Goal: Information Seeking & Learning: Check status

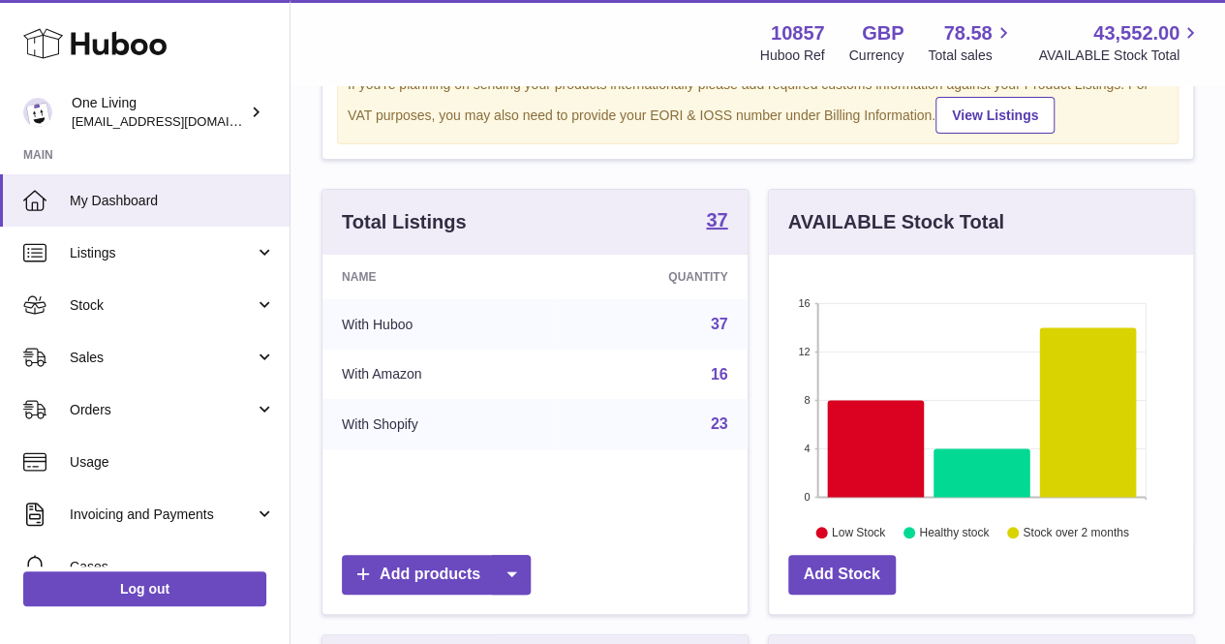
click at [141, 308] on span "Stock" at bounding box center [162, 305] width 185 height 18
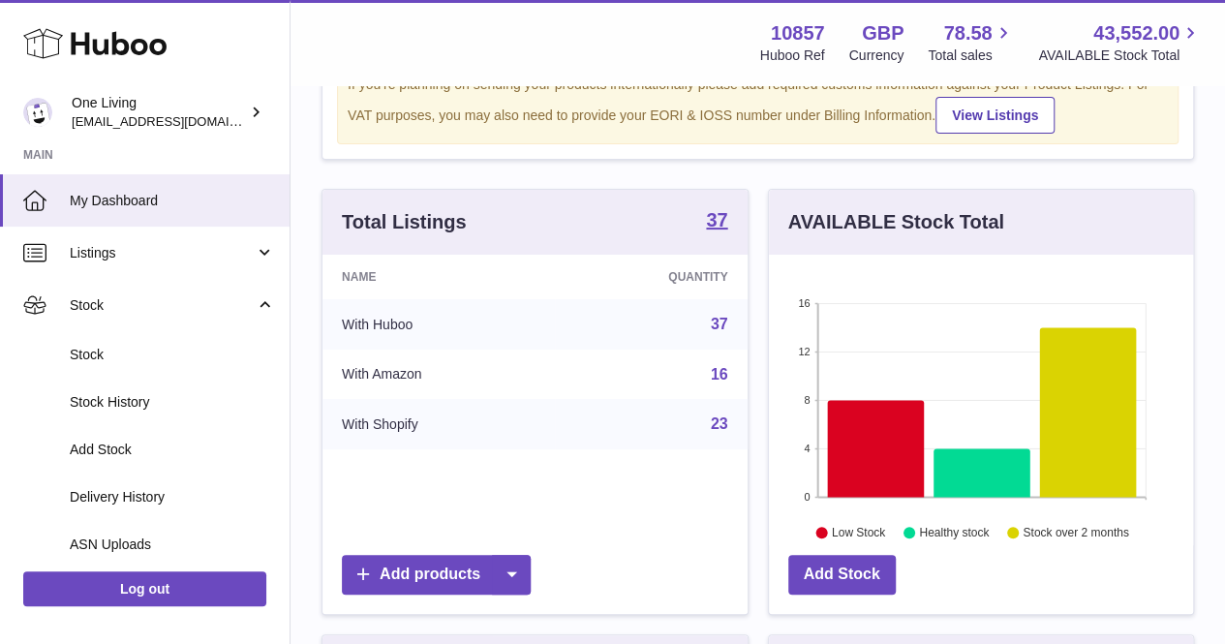
scroll to position [97, 0]
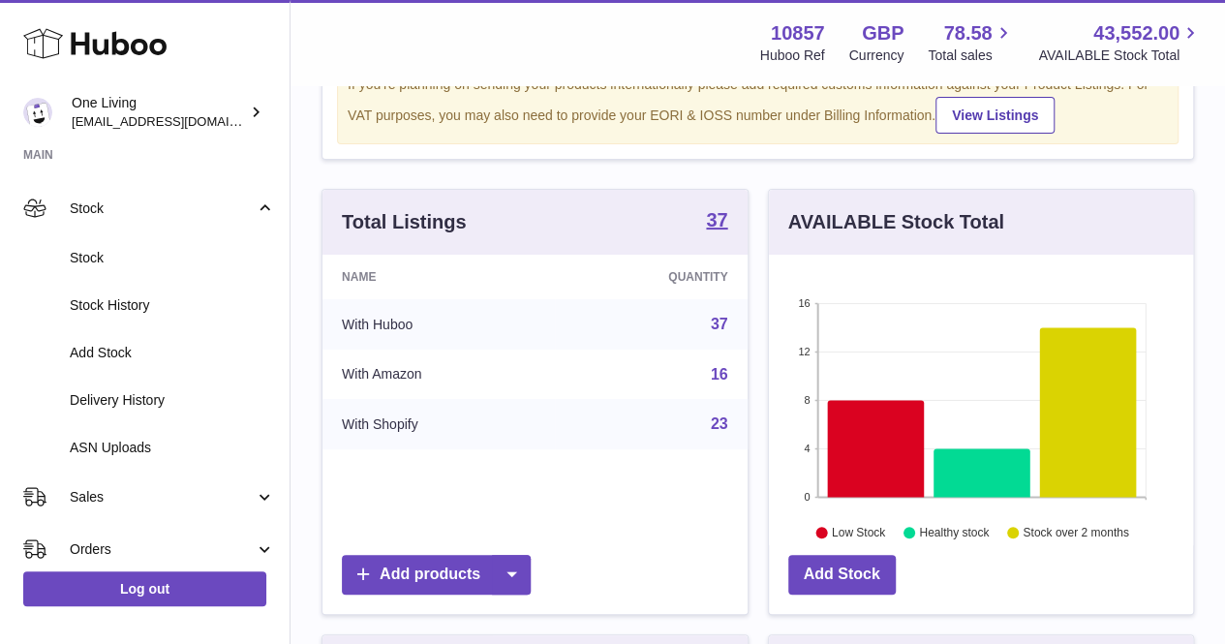
click at [127, 404] on span "Delivery History" at bounding box center [172, 400] width 205 height 18
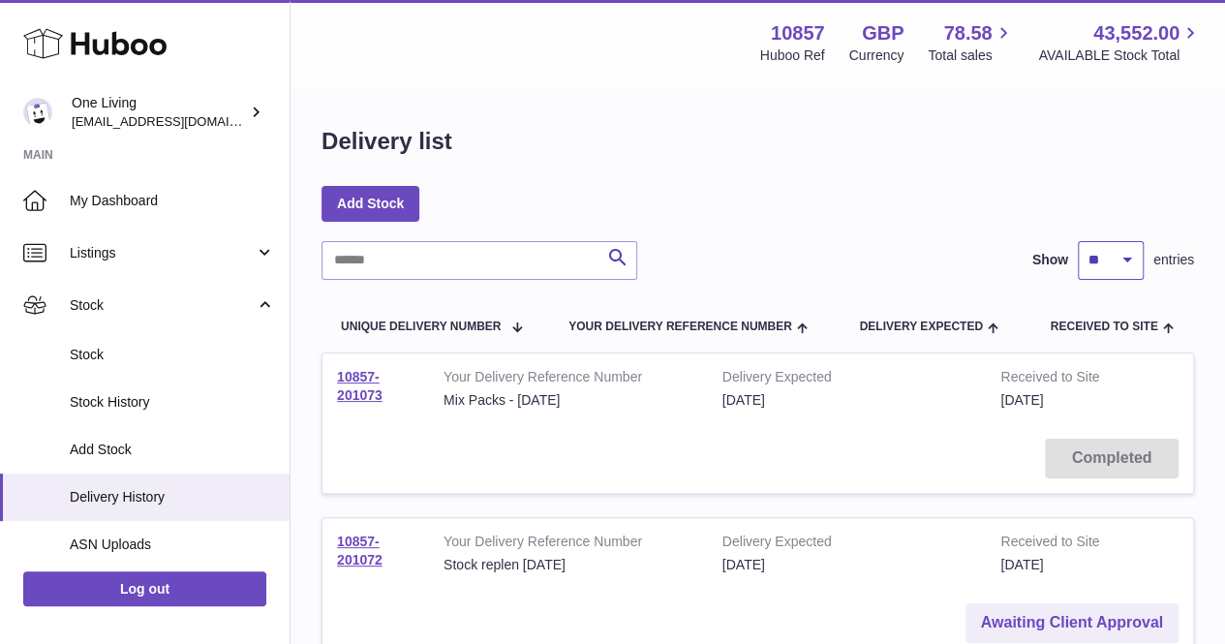
click at [1121, 266] on select "** ** ** ***" at bounding box center [1111, 260] width 66 height 39
select select "***"
click at [1078, 241] on select "** ** ** ***" at bounding box center [1111, 260] width 66 height 39
drag, startPoint x: 411, startPoint y: 405, endPoint x: 322, endPoint y: 374, distance: 93.4
click at [322, 374] on td "10857-201073" at bounding box center [375, 388] width 107 height 71
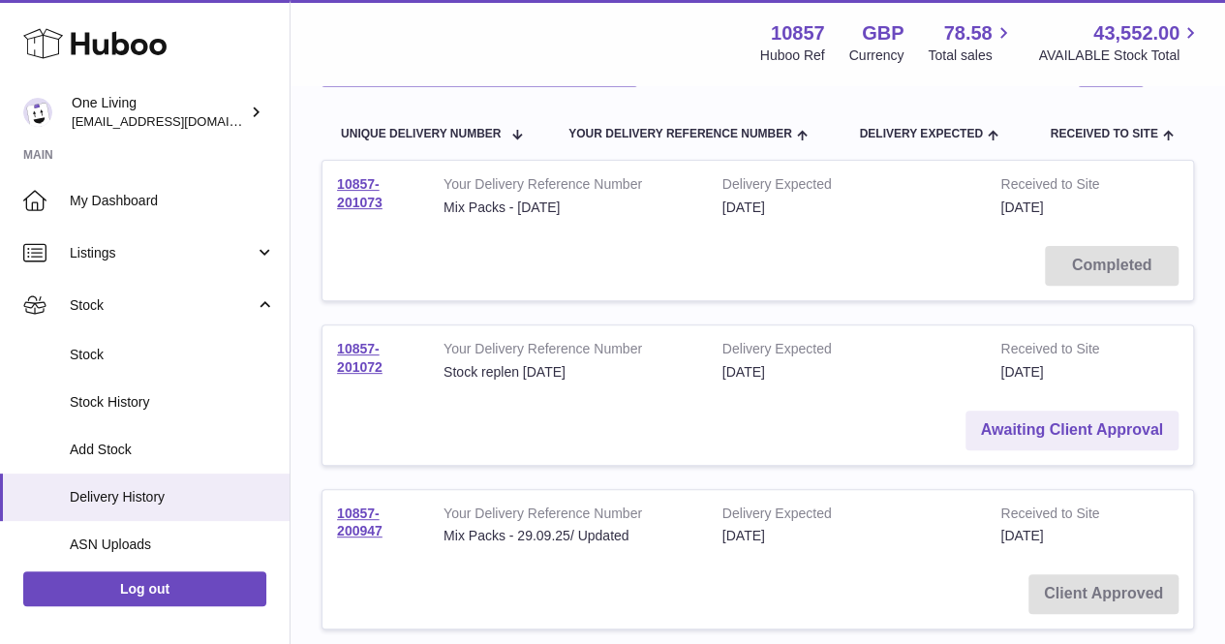
scroll to position [194, 0]
drag, startPoint x: 393, startPoint y: 371, endPoint x: 336, endPoint y: 344, distance: 63.2
click at [336, 344] on td "10857-201072" at bounding box center [375, 359] width 107 height 71
copy link "10857-201072"
drag, startPoint x: 399, startPoint y: 536, endPoint x: 338, endPoint y: 501, distance: 70.3
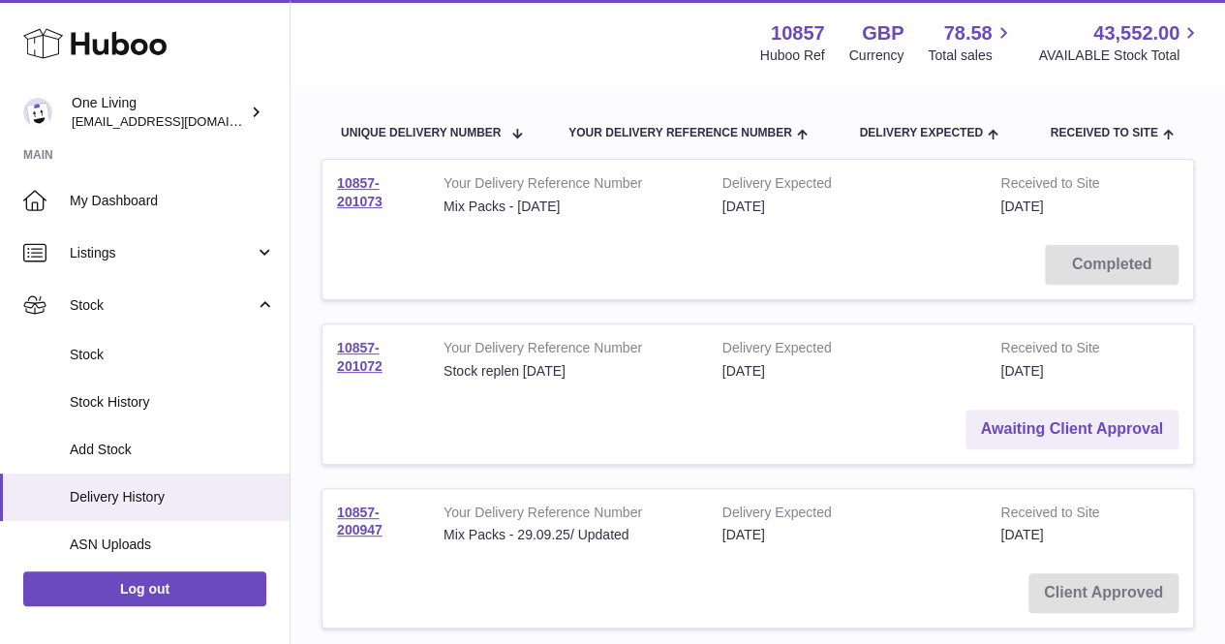
click at [338, 501] on td "10857-200947" at bounding box center [375, 524] width 107 height 71
copy link "10857-200947"
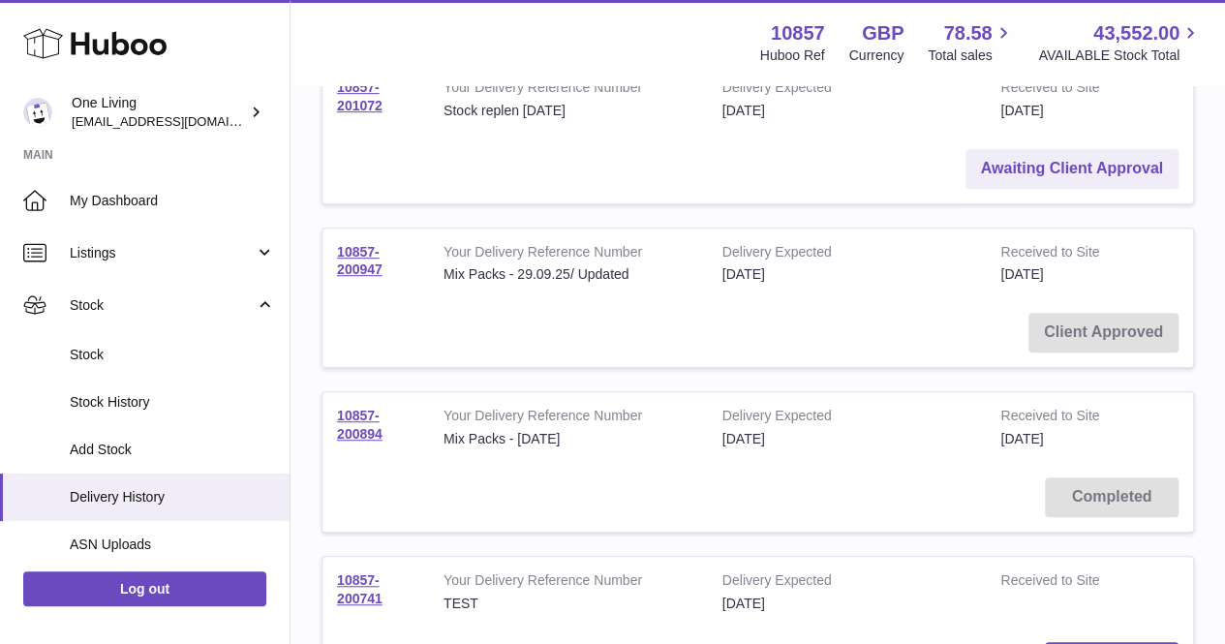
scroll to position [484, 0]
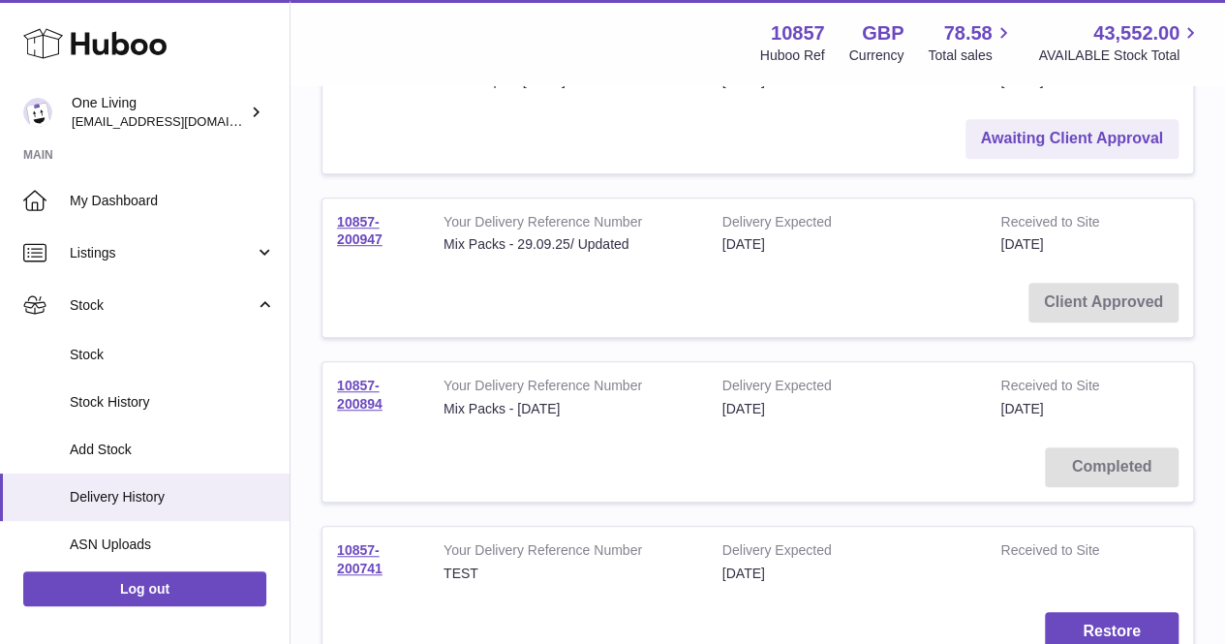
drag, startPoint x: 415, startPoint y: 415, endPoint x: 318, endPoint y: 381, distance: 102.6
copy link "10857-200894"
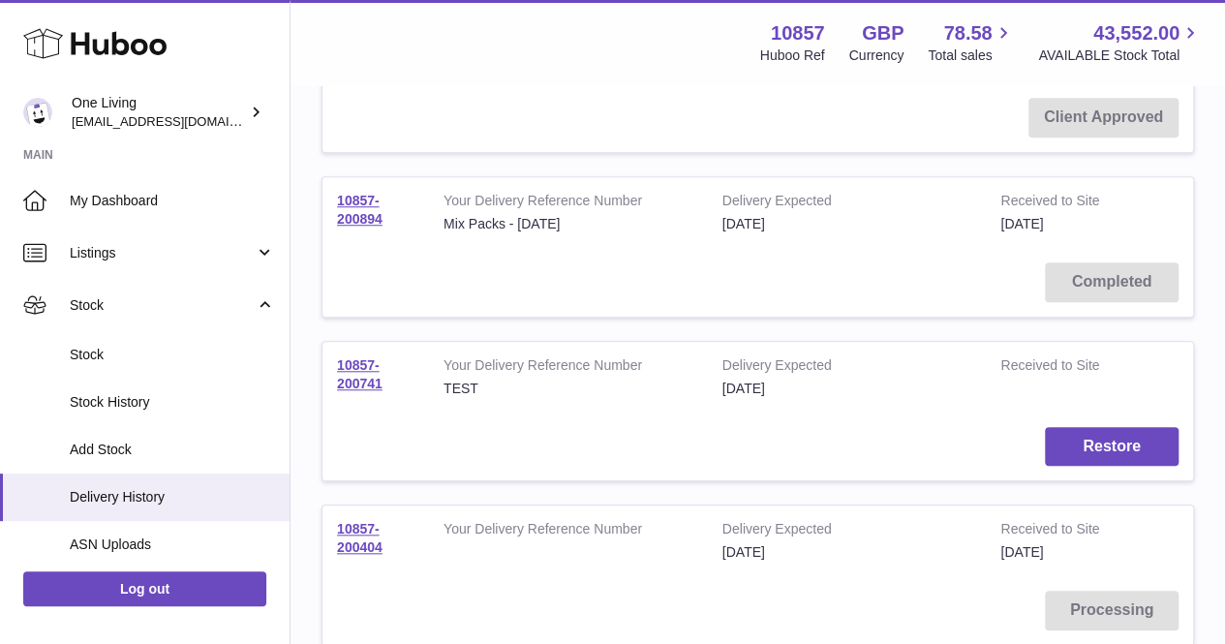
scroll to position [678, 0]
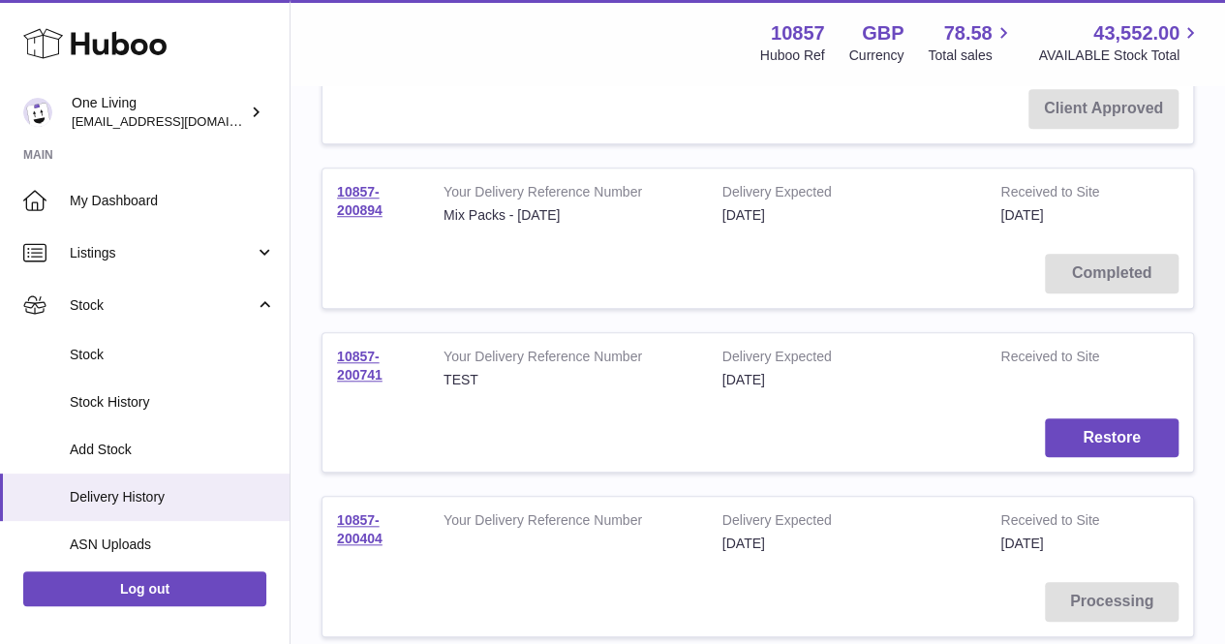
drag, startPoint x: 392, startPoint y: 381, endPoint x: 317, endPoint y: 347, distance: 82.8
copy link "10857-200741"
drag, startPoint x: 415, startPoint y: 546, endPoint x: 308, endPoint y: 513, distance: 111.5
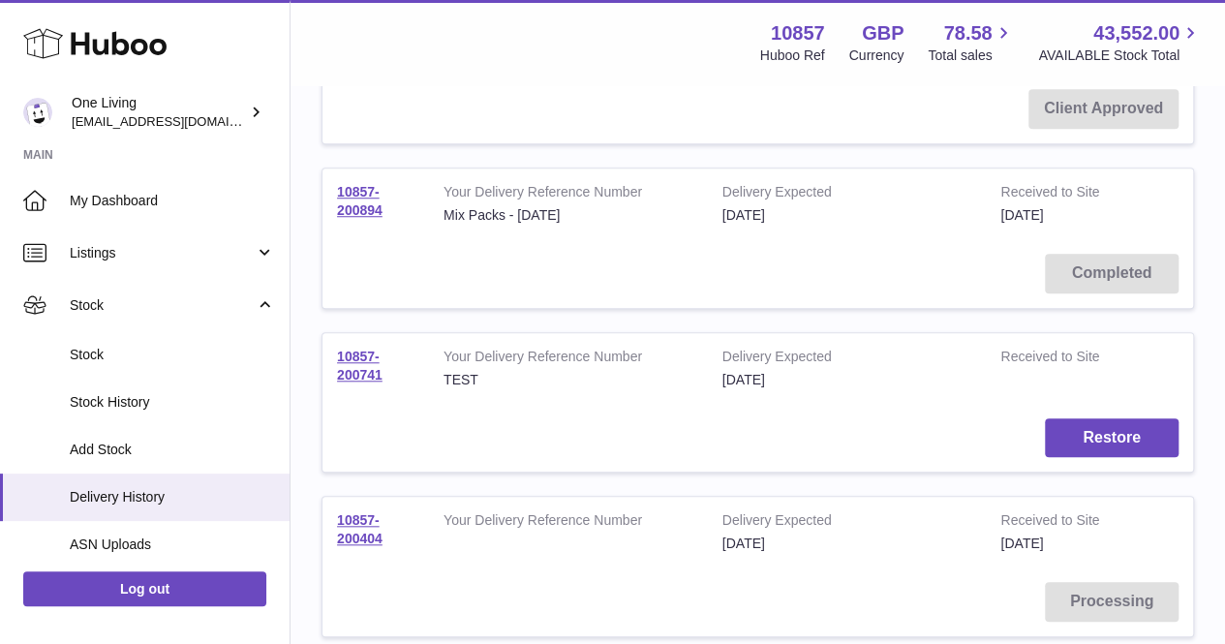
copy link "10857-200404"
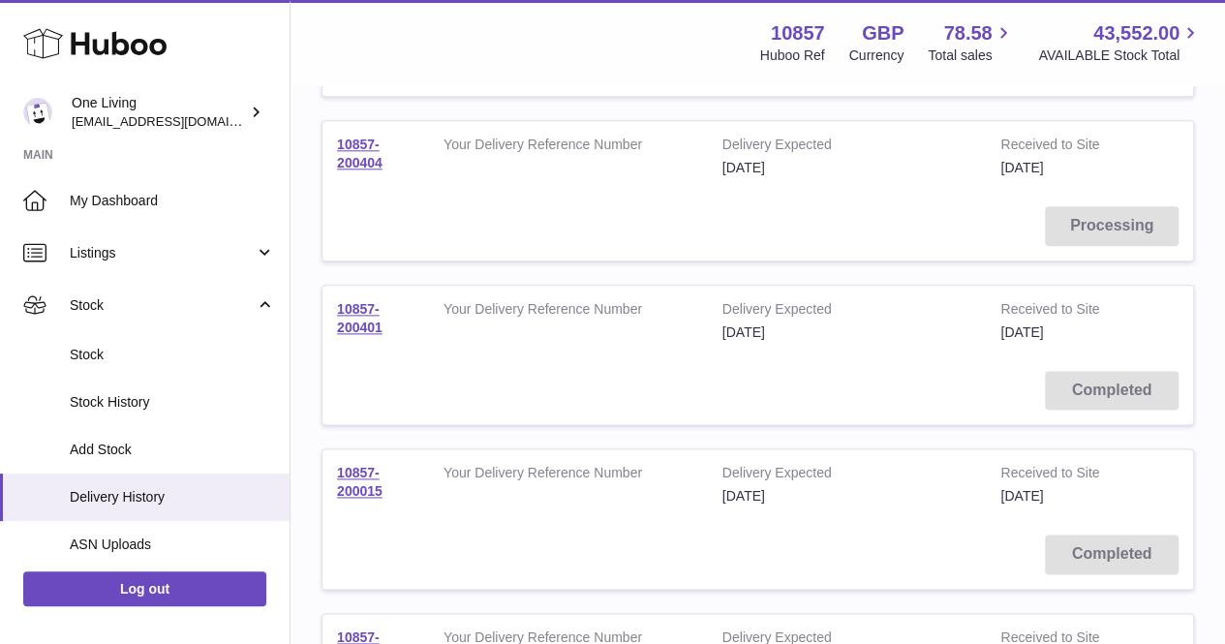
scroll to position [872, 0]
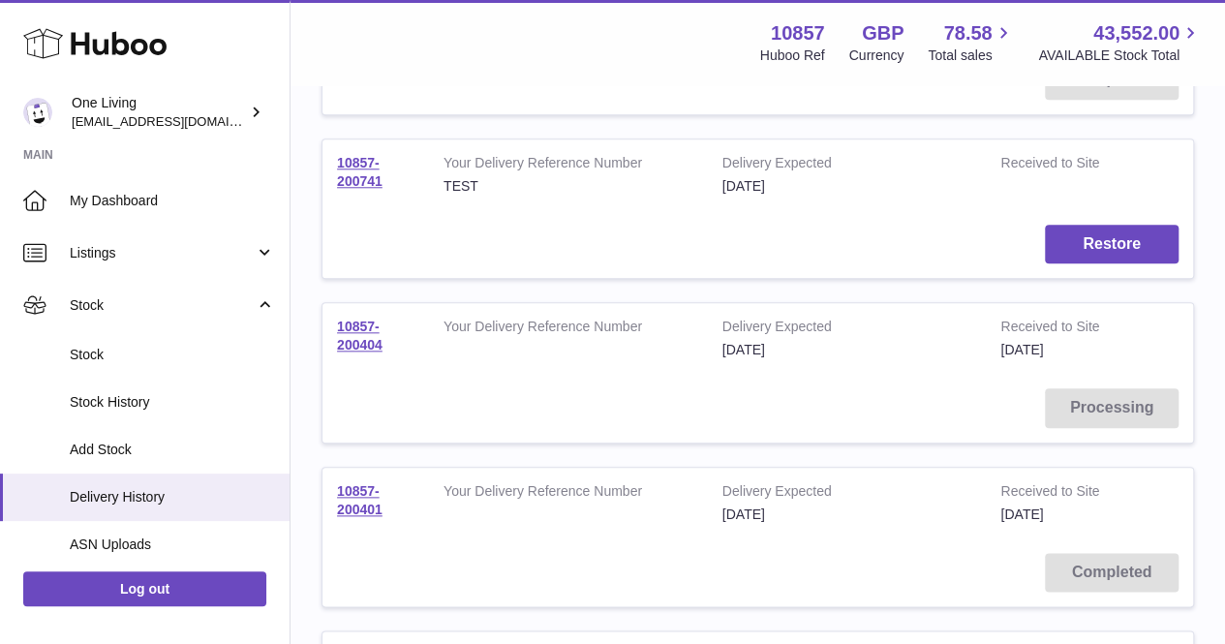
drag, startPoint x: 414, startPoint y: 379, endPoint x: 403, endPoint y: 357, distance: 23.8
click at [414, 379] on td "Processing" at bounding box center [757, 408] width 871 height 69
drag, startPoint x: 393, startPoint y: 342, endPoint x: 318, endPoint y: 311, distance: 81.6
copy link "10857-200404"
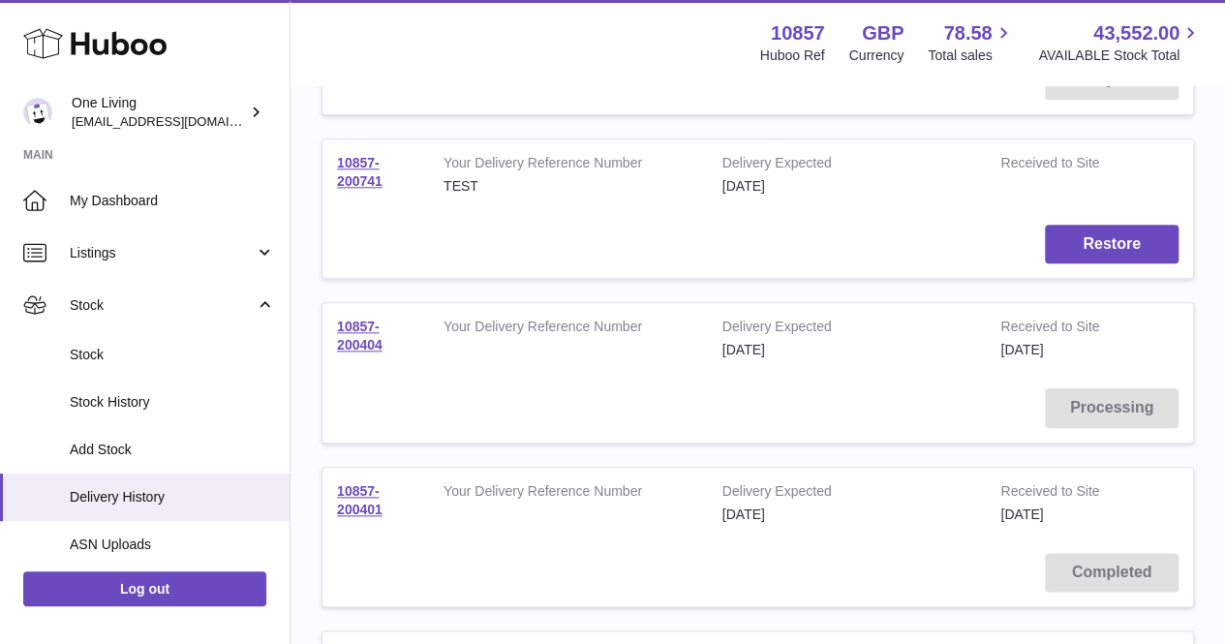
drag, startPoint x: 397, startPoint y: 503, endPoint x: 325, endPoint y: 476, distance: 76.6
click at [329, 474] on td "10857-200401" at bounding box center [375, 503] width 107 height 71
copy link "10857-200401"
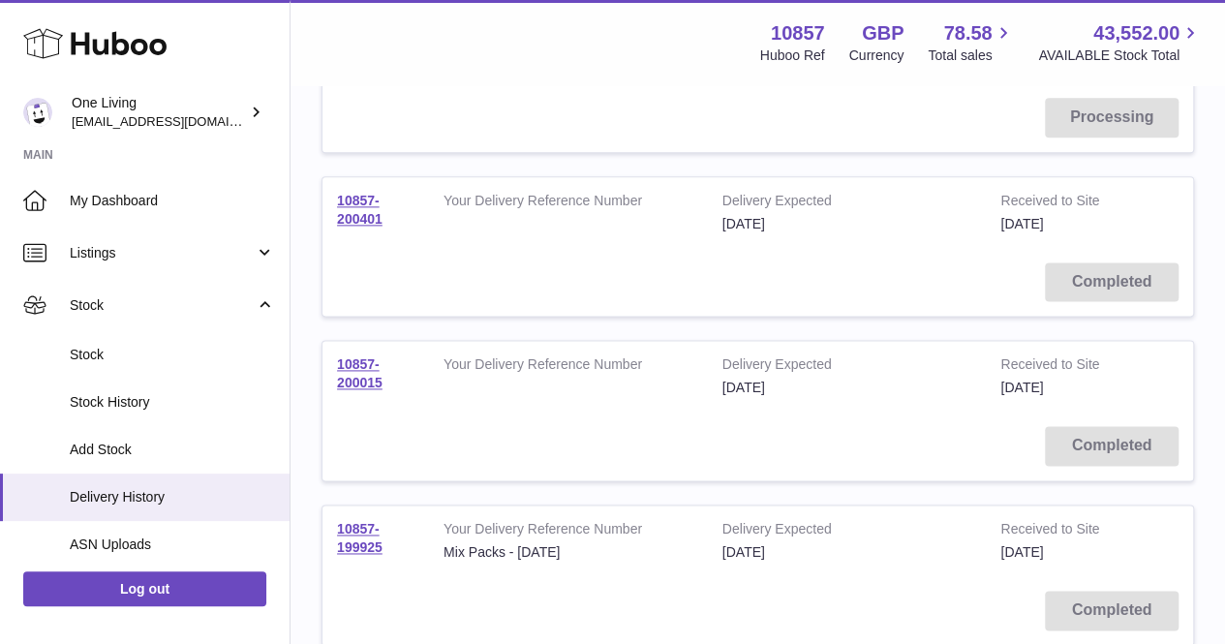
drag, startPoint x: 405, startPoint y: 379, endPoint x: 334, endPoint y: 352, distance: 75.7
click at [334, 352] on td "10857-200015" at bounding box center [375, 376] width 107 height 71
copy link "10857-200015"
drag, startPoint x: 397, startPoint y: 547, endPoint x: 320, endPoint y: 507, distance: 87.5
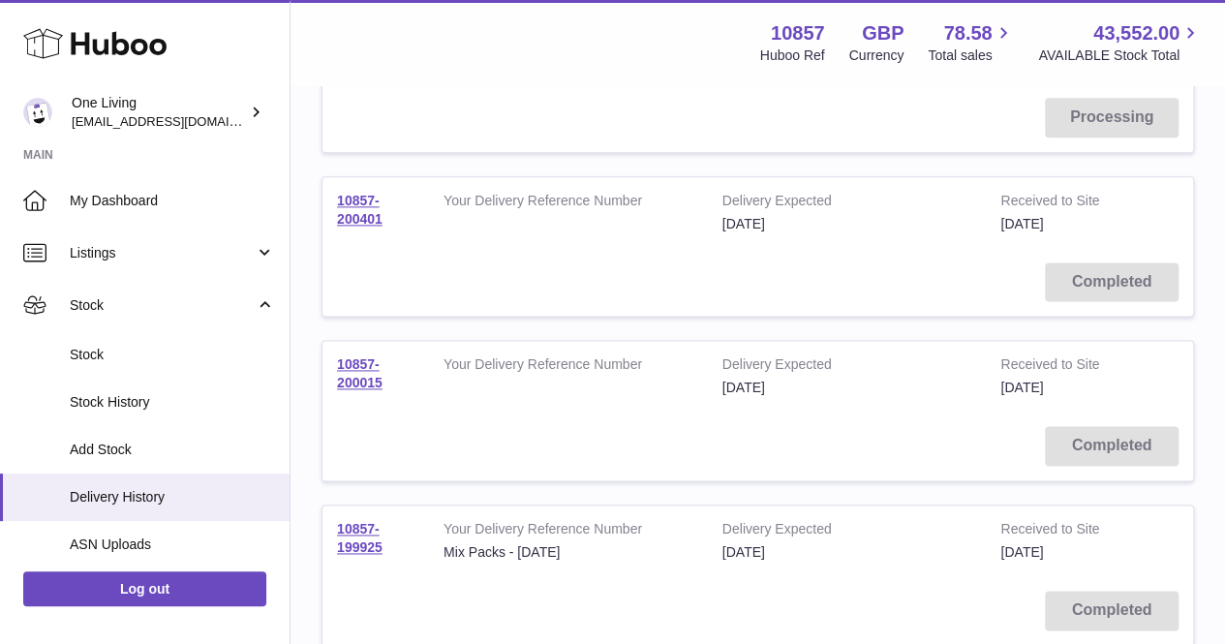
copy link "10857-199925"
drag, startPoint x: 858, startPoint y: 530, endPoint x: 508, endPoint y: 644, distance: 367.8
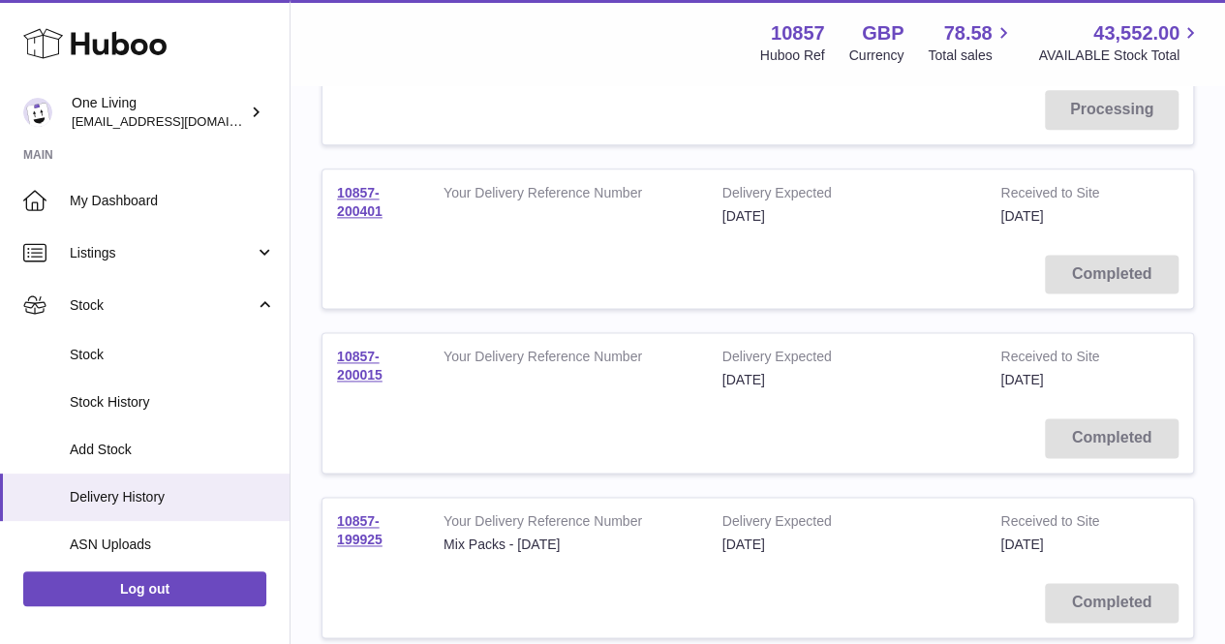
scroll to position [1460, 0]
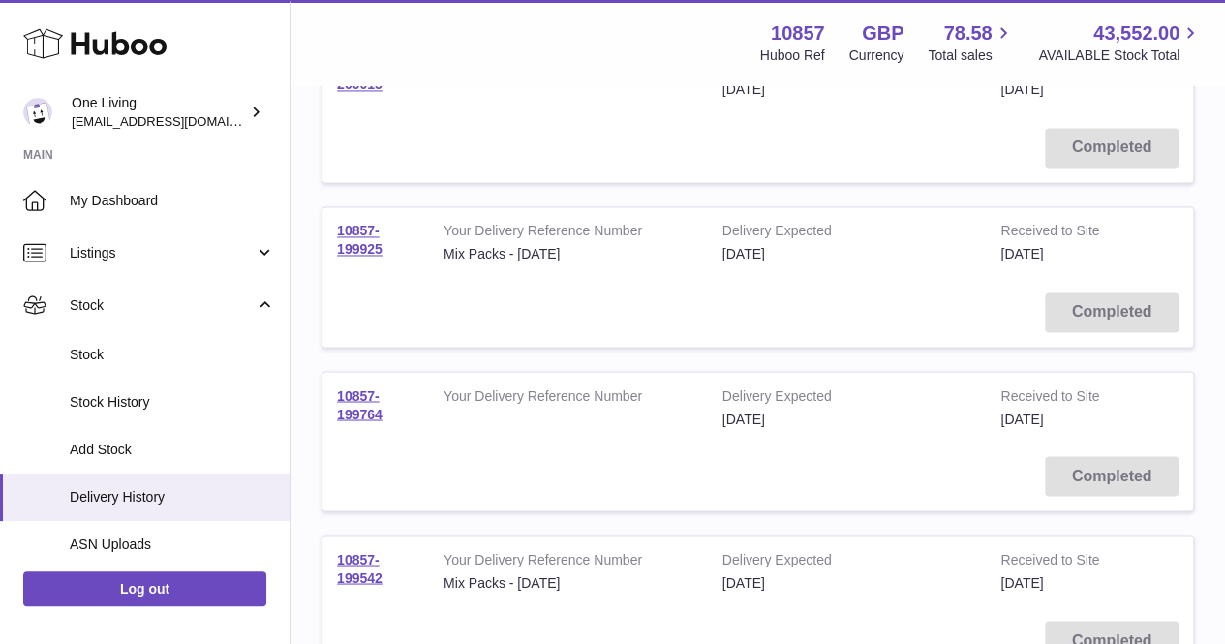
click at [457, 464] on td "Completed" at bounding box center [757, 476] width 871 height 69
drag, startPoint x: 415, startPoint y: 414, endPoint x: 322, endPoint y: 382, distance: 98.3
click at [322, 382] on tr "10857-199764 Your Delivery Reference Number Delivery Expected [DATE] Received t…" at bounding box center [758, 441] width 873 height 141
copy link "10857-199764"
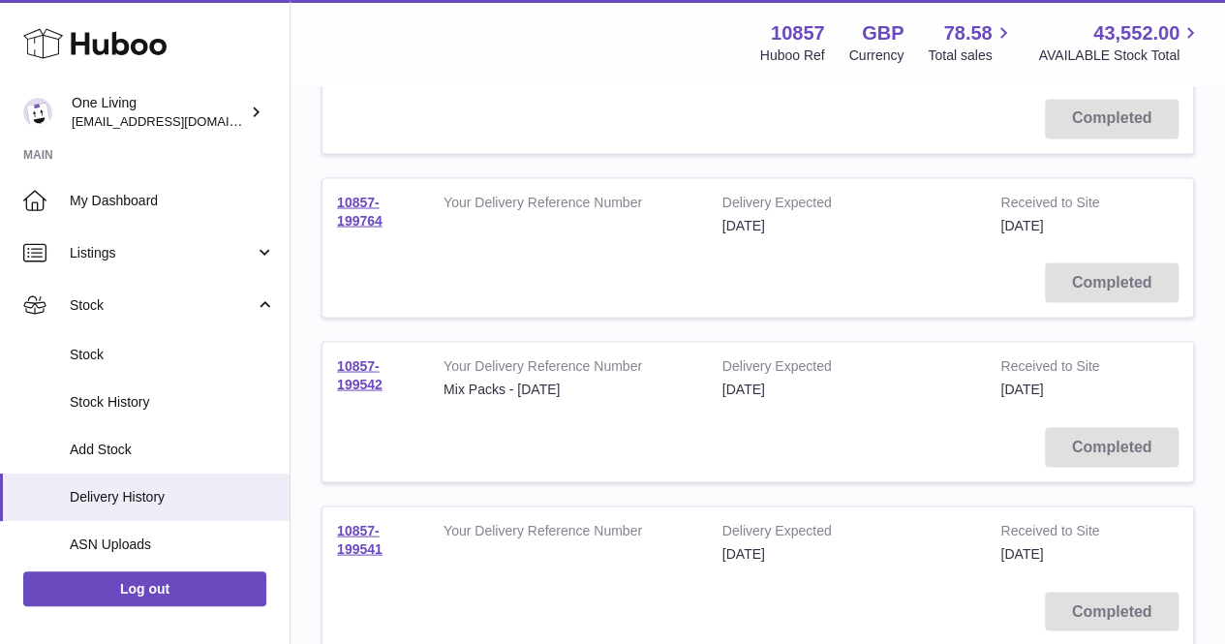
scroll to position [1751, 0]
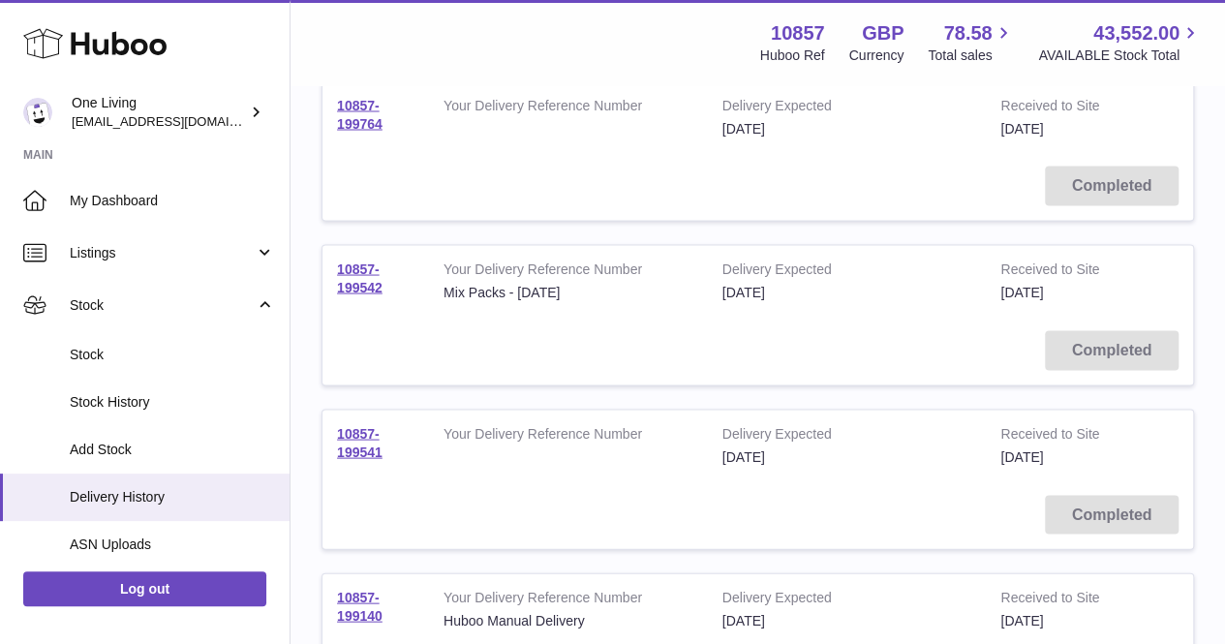
drag, startPoint x: 403, startPoint y: 283, endPoint x: 329, endPoint y: 257, distance: 78.1
click at [329, 257] on td "10857-199542" at bounding box center [375, 280] width 107 height 71
drag, startPoint x: 599, startPoint y: 470, endPoint x: 908, endPoint y: 414, distance: 315.0
click at [599, 470] on td "Your Delivery Reference Number" at bounding box center [568, 445] width 279 height 71
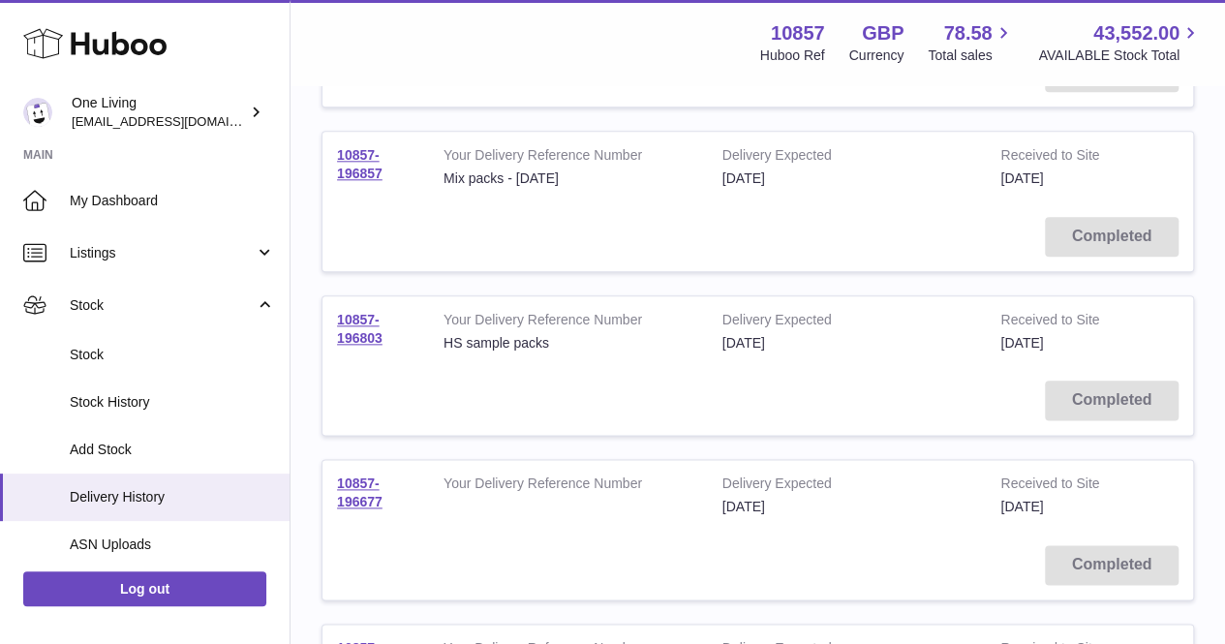
scroll to position [4753, 0]
